Goal: Use online tool/utility: Utilize a website feature to perform a specific function

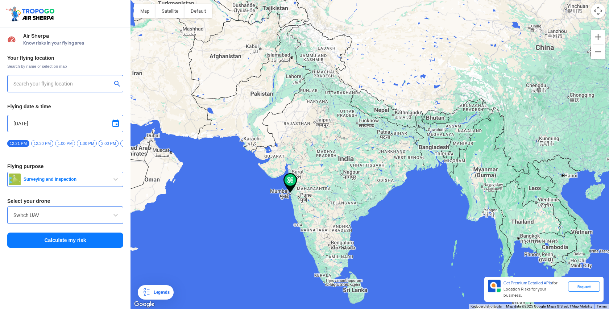
type input "Plot No:C60, G Block, Plot No:C60, Bandra Kurla Complex Rd, Beside Citi Bank, G…"
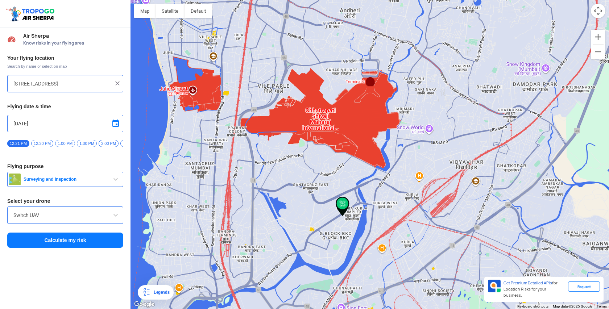
drag, startPoint x: 347, startPoint y: 220, endPoint x: 347, endPoint y: 174, distance: 46.0
click at [347, 174] on div at bounding box center [369, 154] width 478 height 309
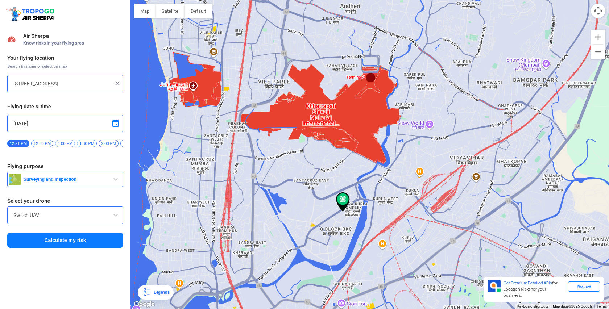
click at [343, 198] on img at bounding box center [343, 202] width 14 height 20
click at [45, 140] on span "12:30 PM" at bounding box center [42, 143] width 22 height 7
click at [99, 181] on span "Surveying and Inspection" at bounding box center [66, 180] width 91 height 6
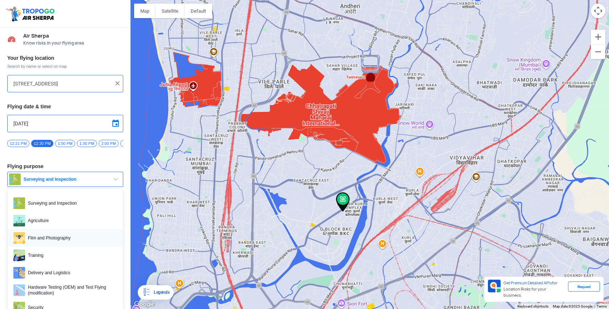
click at [75, 243] on span "Film and Photography" at bounding box center [71, 238] width 92 height 12
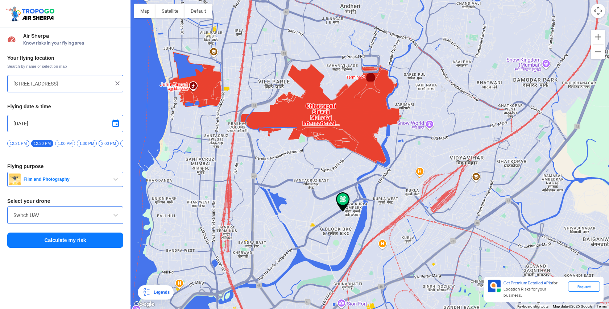
click at [53, 227] on div "Your flying location Search by name or select on map Plot No:C60, G Block, Plot…" at bounding box center [65, 151] width 130 height 201
click at [58, 220] on input "Switch UAV" at bounding box center [65, 215] width 104 height 9
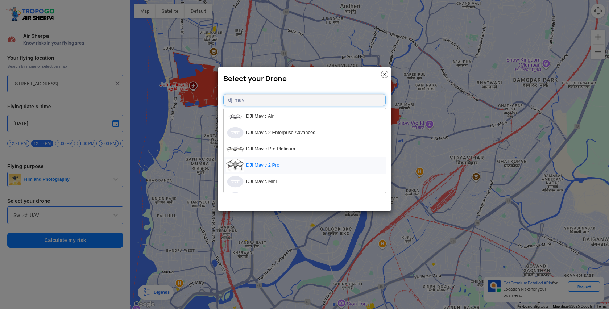
type input "dji mav"
click at [305, 164] on li "DJI Mavic 2 Pro" at bounding box center [305, 165] width 162 height 16
type input "DJI Mavic 2 Pro"
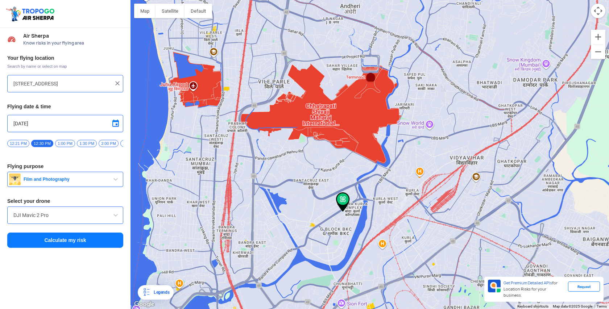
click at [57, 245] on button "Calculate my risk" at bounding box center [65, 240] width 116 height 15
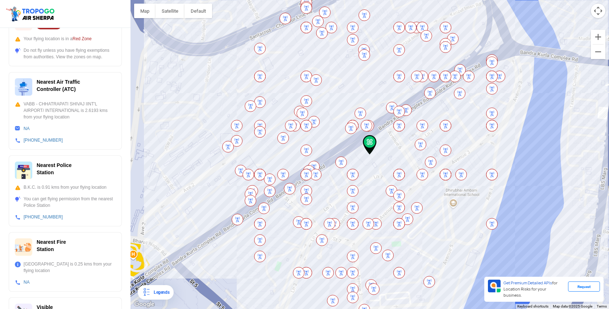
scroll to position [198, 0]
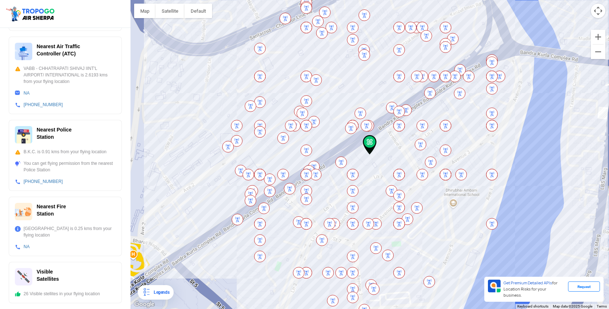
click at [273, 179] on img at bounding box center [270, 180] width 12 height 12
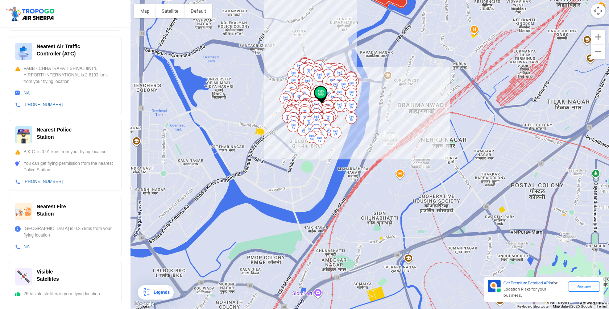
drag, startPoint x: 308, startPoint y: 160, endPoint x: 322, endPoint y: 85, distance: 76.2
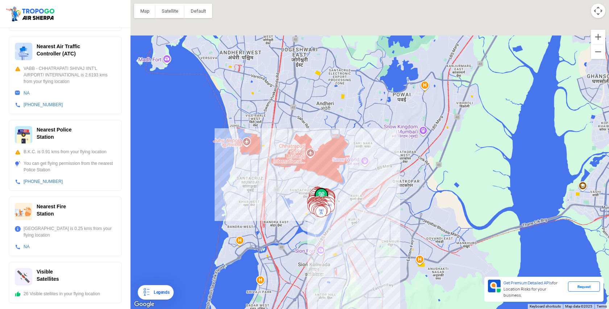
drag, startPoint x: 271, startPoint y: 43, endPoint x: 271, endPoint y: 231, distance: 187.0
click at [271, 231] on div at bounding box center [369, 154] width 478 height 309
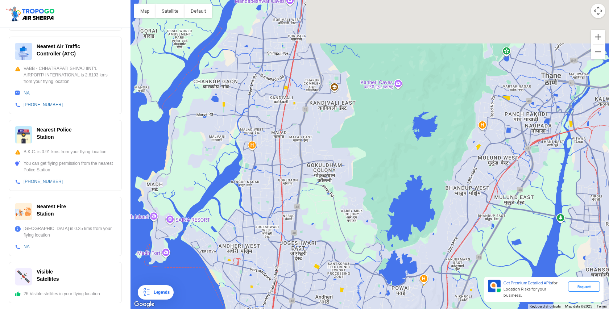
drag, startPoint x: 273, startPoint y: 108, endPoint x: 273, endPoint y: 158, distance: 50.4
click at [273, 158] on div at bounding box center [369, 154] width 478 height 309
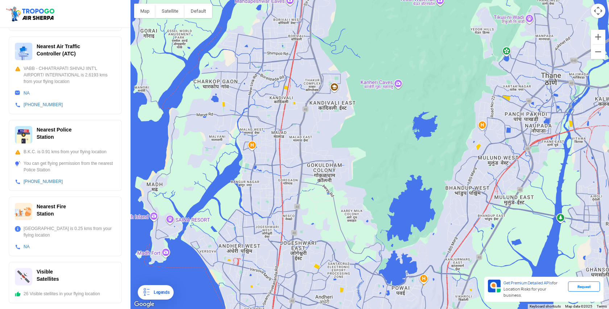
click at [260, 80] on div at bounding box center [369, 154] width 478 height 309
click at [39, 20] on img at bounding box center [30, 13] width 51 height 17
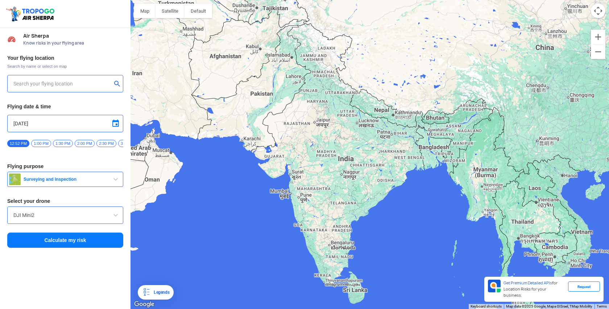
click at [57, 88] on input "text" at bounding box center [62, 83] width 98 height 9
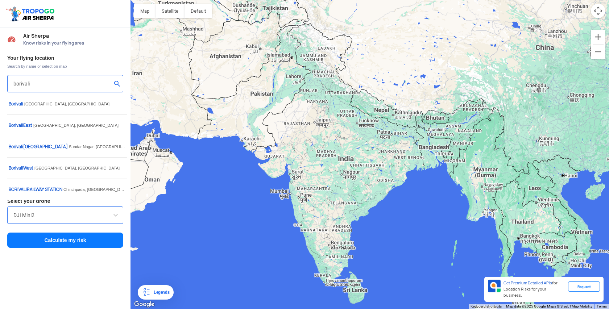
type input "[STREET_ADDRESS]"
click at [66, 82] on input "[STREET_ADDRESS]" at bounding box center [62, 83] width 98 height 9
click at [118, 83] on img at bounding box center [117, 83] width 7 height 7
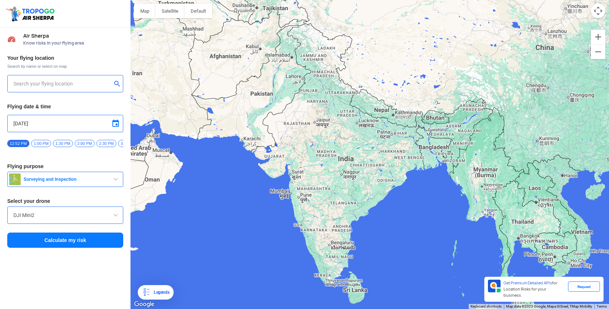
click at [103, 82] on input "text" at bounding box center [62, 83] width 98 height 9
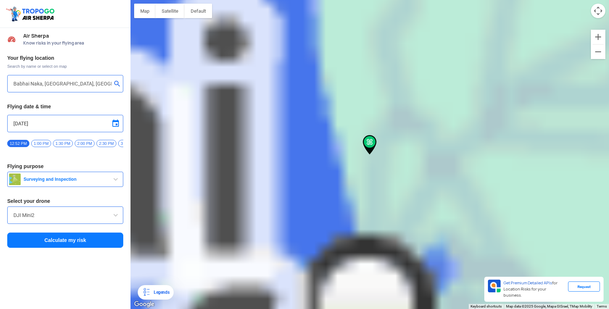
type input "[STREET_ADDRESS]"
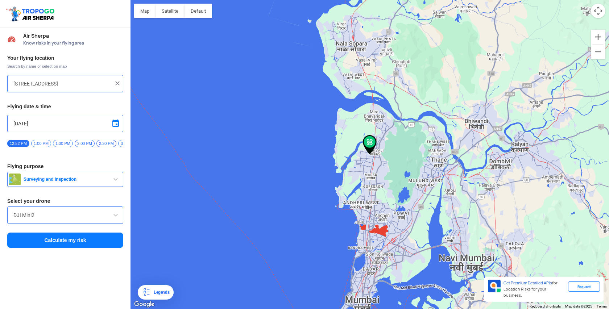
click at [74, 246] on button "Calculate my risk" at bounding box center [65, 240] width 116 height 15
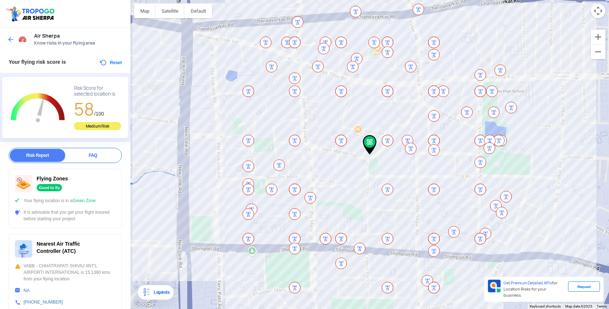
click at [11, 41] on img at bounding box center [10, 39] width 7 height 7
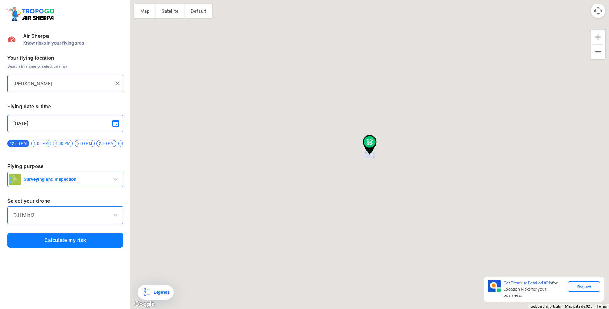
type input "[STREET_ADDRESS]"
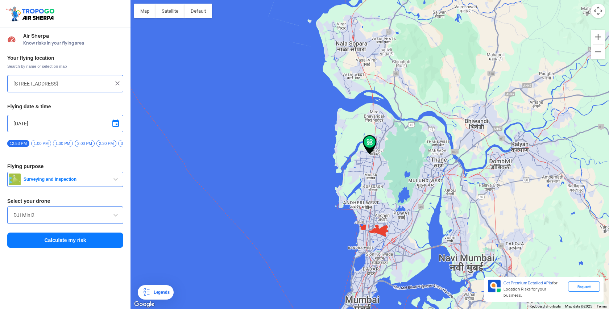
click at [118, 83] on img at bounding box center [117, 83] width 7 height 7
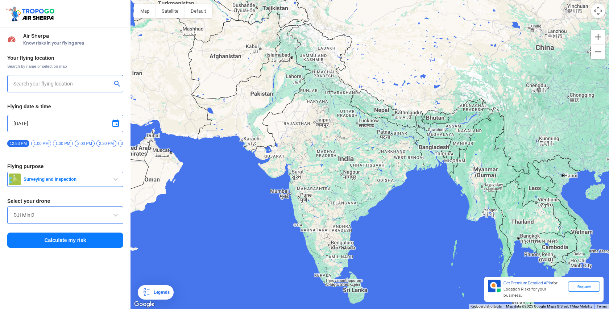
click at [103, 85] on input "text" at bounding box center [62, 83] width 98 height 9
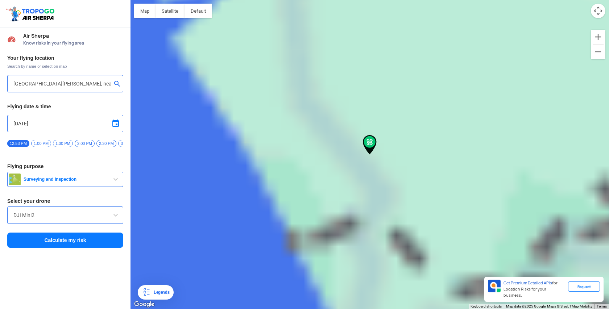
type input "Shop [STREET_ADDRESS], near by Midc, opp. [GEOGRAPHIC_DATA], [GEOGRAPHIC_DATA]"
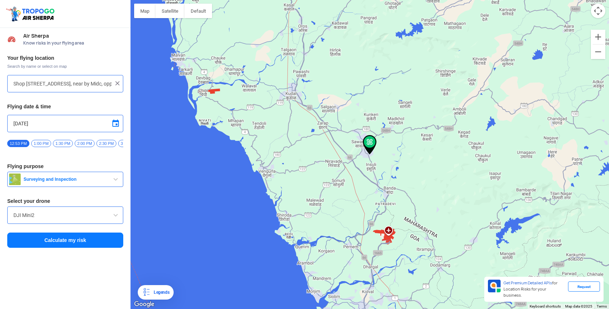
click at [88, 181] on span "Surveying and Inspection" at bounding box center [66, 180] width 91 height 6
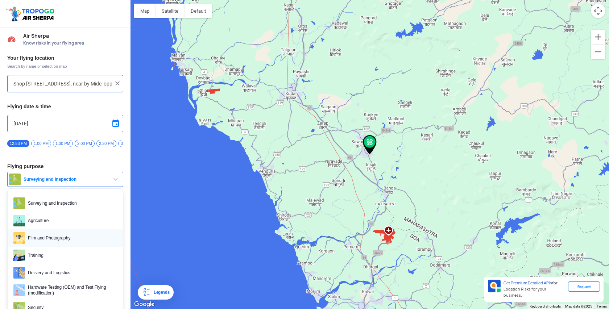
click at [71, 240] on span "Film and Photography" at bounding box center [71, 238] width 92 height 12
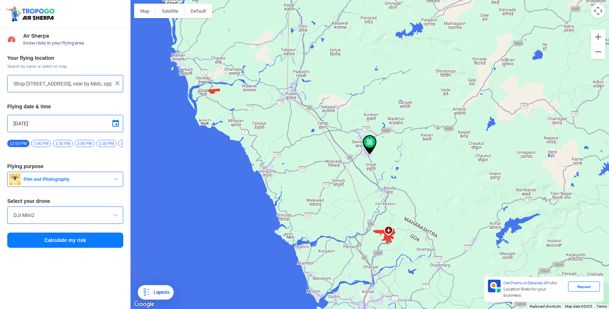
click at [83, 246] on button "Calculate my risk" at bounding box center [65, 240] width 116 height 15
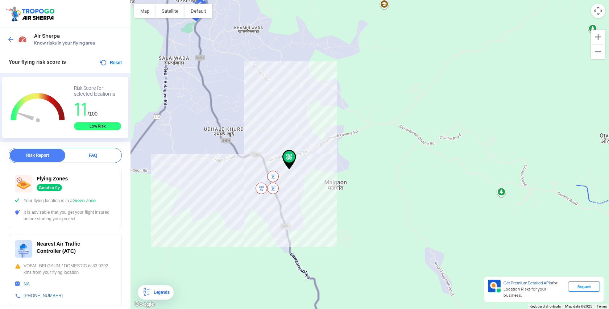
click at [12, 40] on img at bounding box center [10, 39] width 7 height 7
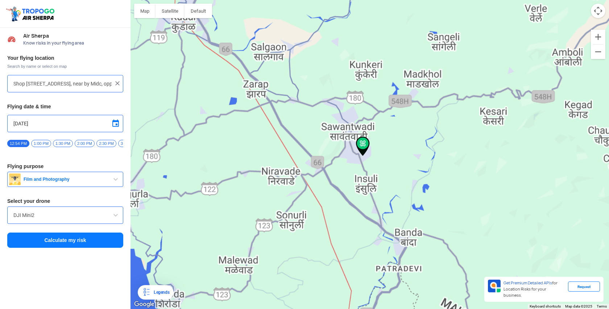
click at [65, 85] on input "Shop [STREET_ADDRESS], near by Midc, opp. [GEOGRAPHIC_DATA], [GEOGRAPHIC_DATA]" at bounding box center [62, 83] width 98 height 9
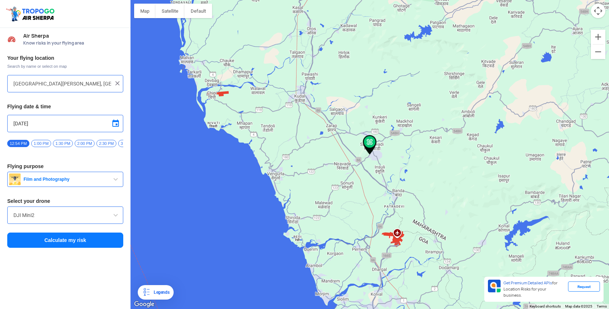
type input "[STREET_ADDRESS]"
click at [46, 240] on button "Calculate my risk" at bounding box center [65, 240] width 116 height 15
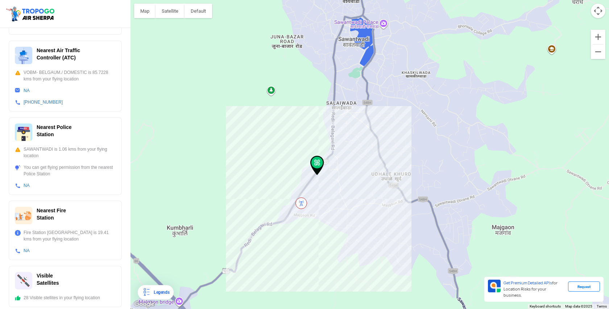
scroll to position [198, 0]
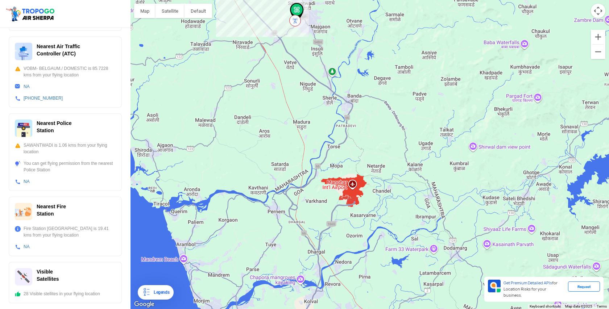
drag, startPoint x: 192, startPoint y: 214, endPoint x: 282, endPoint y: 214, distance: 89.9
click at [282, 214] on div at bounding box center [369, 154] width 478 height 309
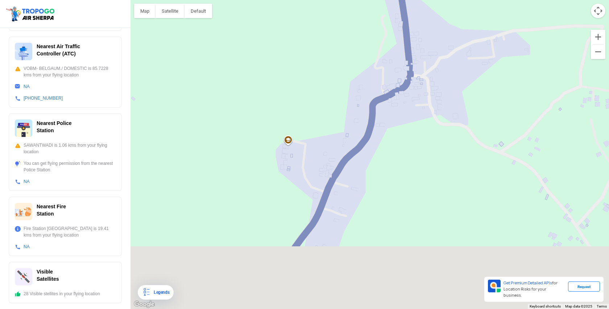
drag, startPoint x: 263, startPoint y: 248, endPoint x: 351, endPoint y: 62, distance: 205.9
click at [352, 62] on div at bounding box center [369, 154] width 478 height 309
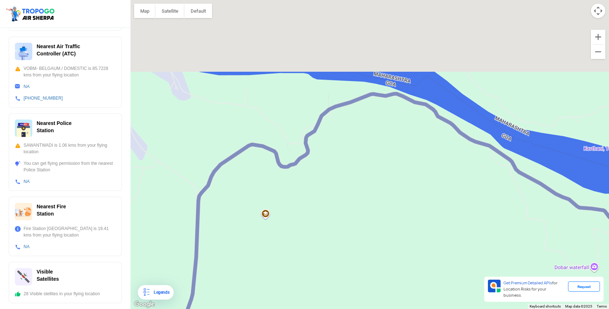
drag, startPoint x: 423, startPoint y: 27, endPoint x: 415, endPoint y: 164, distance: 137.3
click at [415, 164] on div at bounding box center [369, 154] width 478 height 309
